Goal: Information Seeking & Learning: Learn about a topic

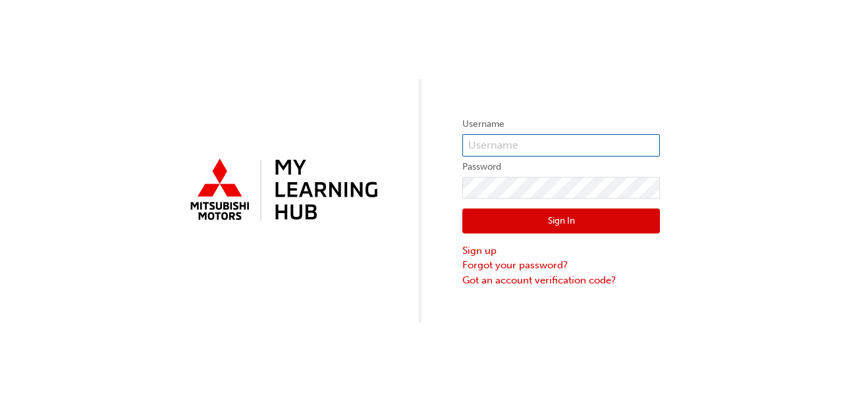
type input "[PERSON_NAME][EMAIL_ADDRESS][PERSON_NAME][DOMAIN_NAME]"
click at [554, 215] on button "Sign In" at bounding box center [560, 221] width 197 height 25
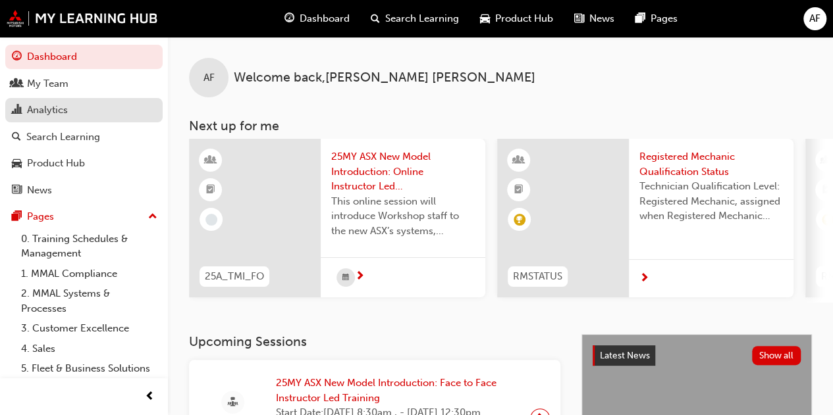
click at [68, 111] on div "Analytics" at bounding box center [84, 110] width 144 height 16
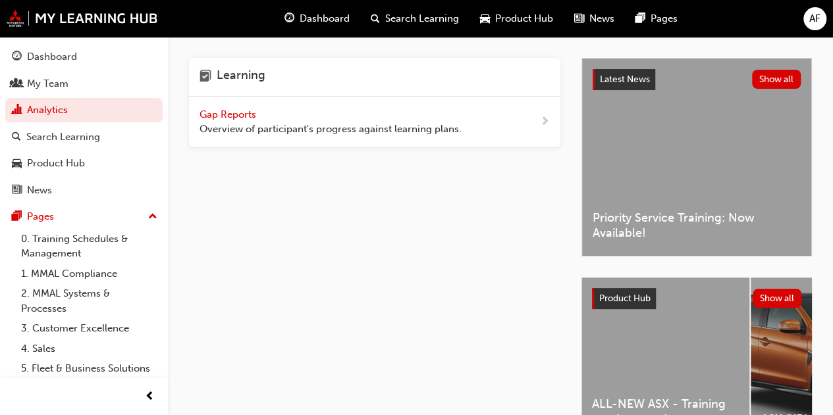
click at [230, 113] on span "Gap Reports" at bounding box center [228, 115] width 59 height 12
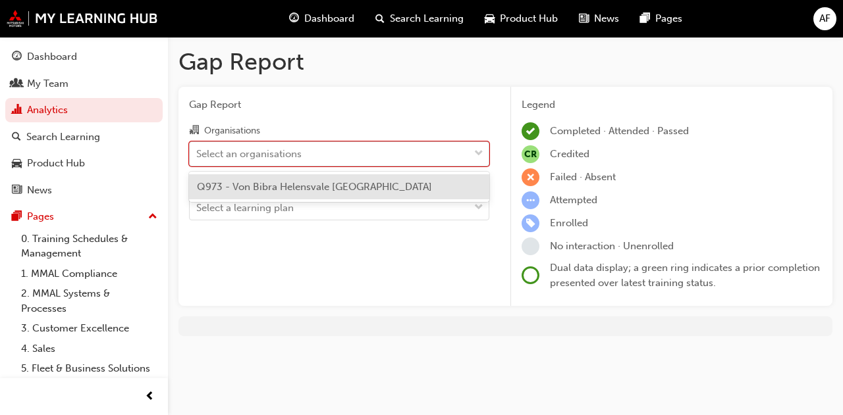
click at [242, 155] on div "Select an organisations" at bounding box center [248, 153] width 105 height 15
click at [197, 155] on input "Organisations option Q973 - Von Bibra Helensvale [GEOGRAPHIC_DATA] focused, 1 o…" at bounding box center [196, 152] width 1 height 11
click at [247, 181] on span "Q973 - Von Bibra Helensvale [GEOGRAPHIC_DATA]" at bounding box center [314, 187] width 235 height 12
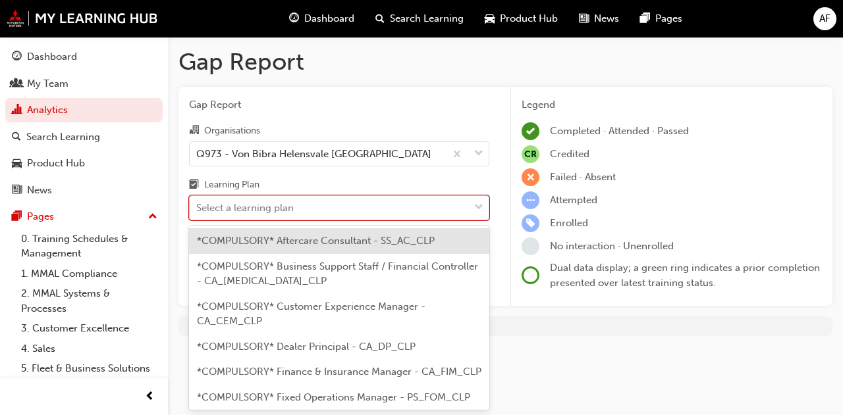
click at [251, 201] on div "Select a learning plan" at bounding box center [244, 208] width 97 height 15
click at [197, 202] on input "Learning Plan option *COMPULSORY* Aftercare Consultant - SS_AC_CLP focused, 1 o…" at bounding box center [196, 207] width 1 height 11
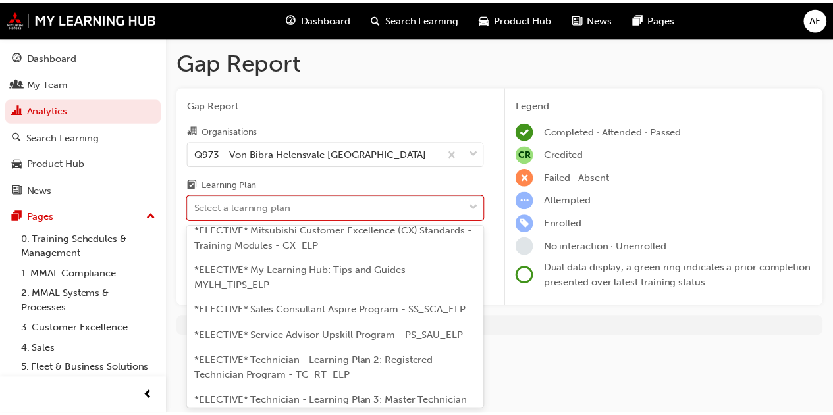
scroll to position [764, 0]
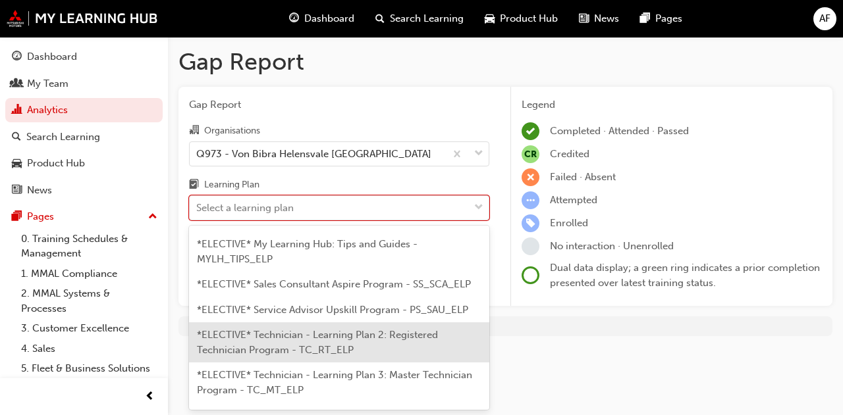
click at [399, 363] on div "*ELECTIVE* Technician - Learning Plan 2: Registered Technician Program - TC_RT_…" at bounding box center [339, 343] width 300 height 40
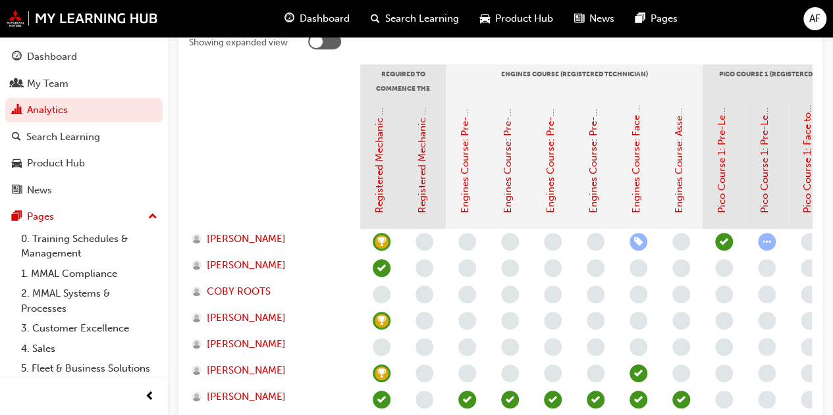
scroll to position [291, 0]
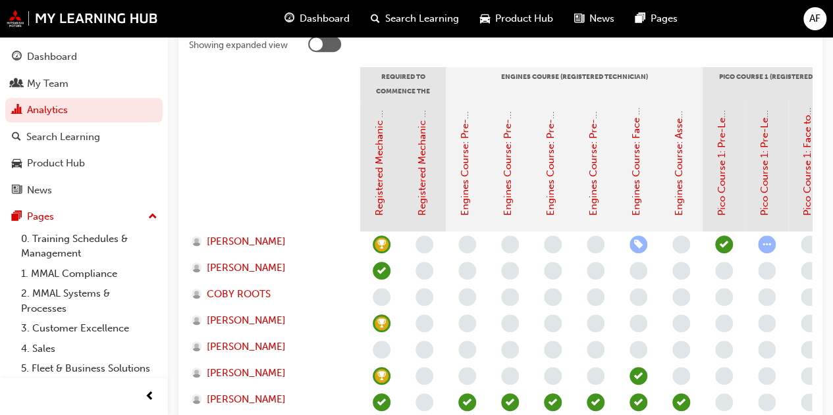
click at [659, 314] on div at bounding box center [638, 324] width 43 height 26
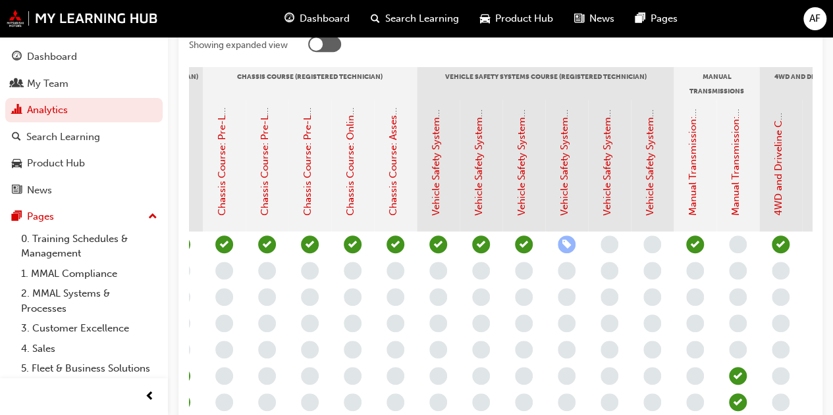
scroll to position [0, 1079]
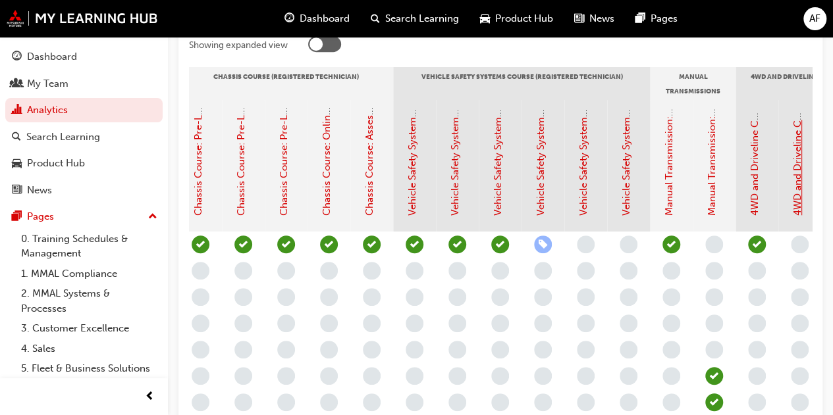
click at [798, 182] on link "4WD and Driveline Course: Pre-Learning Module 2 (Registered Technician Program)" at bounding box center [797, 23] width 12 height 384
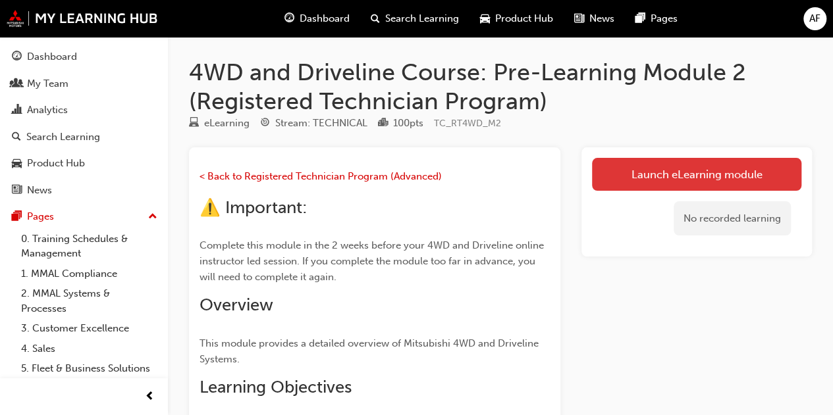
click at [696, 184] on link "Launch eLearning module" at bounding box center [696, 174] width 209 height 33
